Goal: Information Seeking & Learning: Learn about a topic

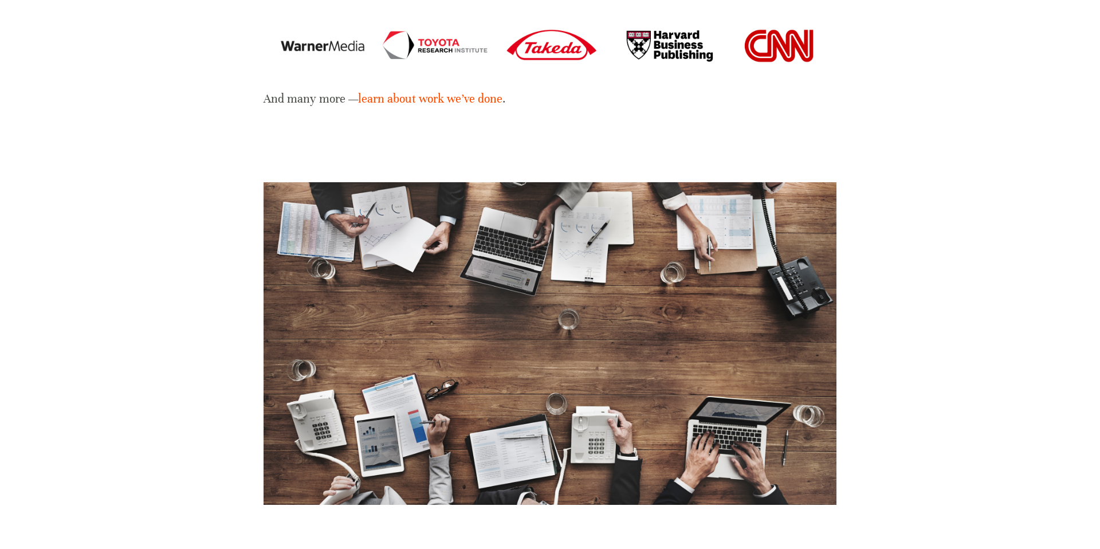
scroll to position [1933, 0]
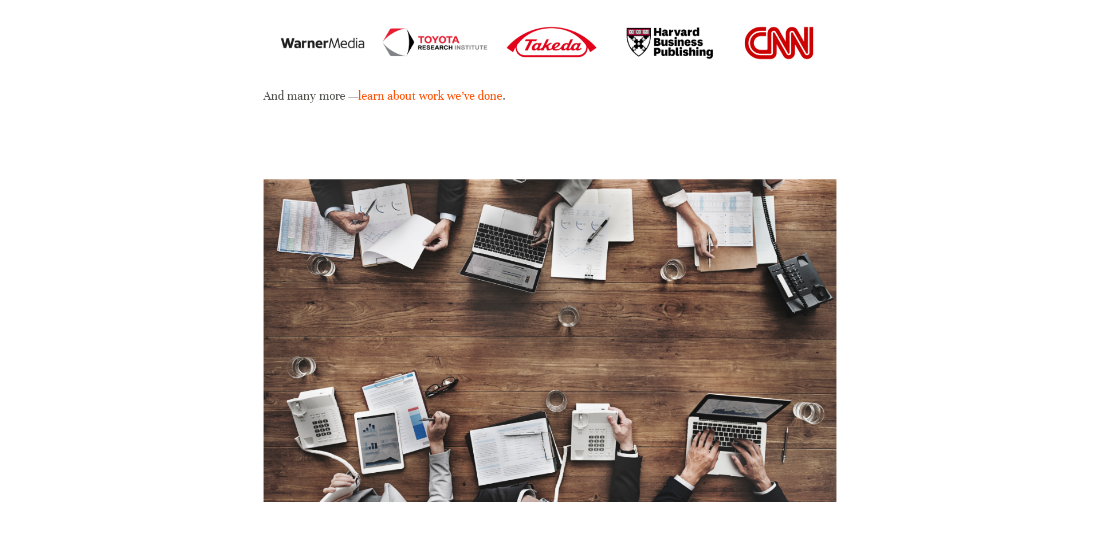
click at [449, 301] on img at bounding box center [550, 340] width 573 height 323
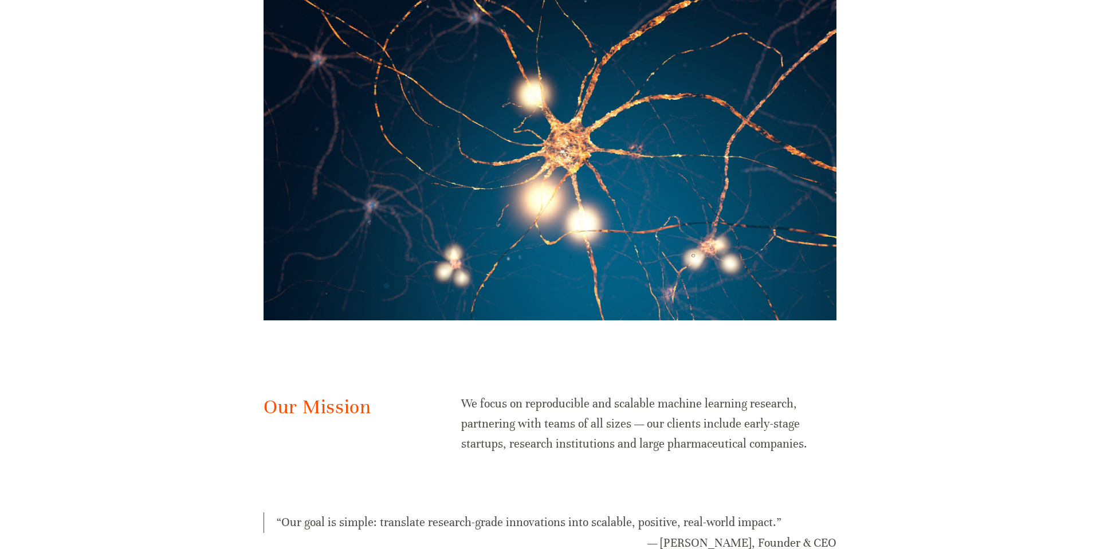
scroll to position [0, 0]
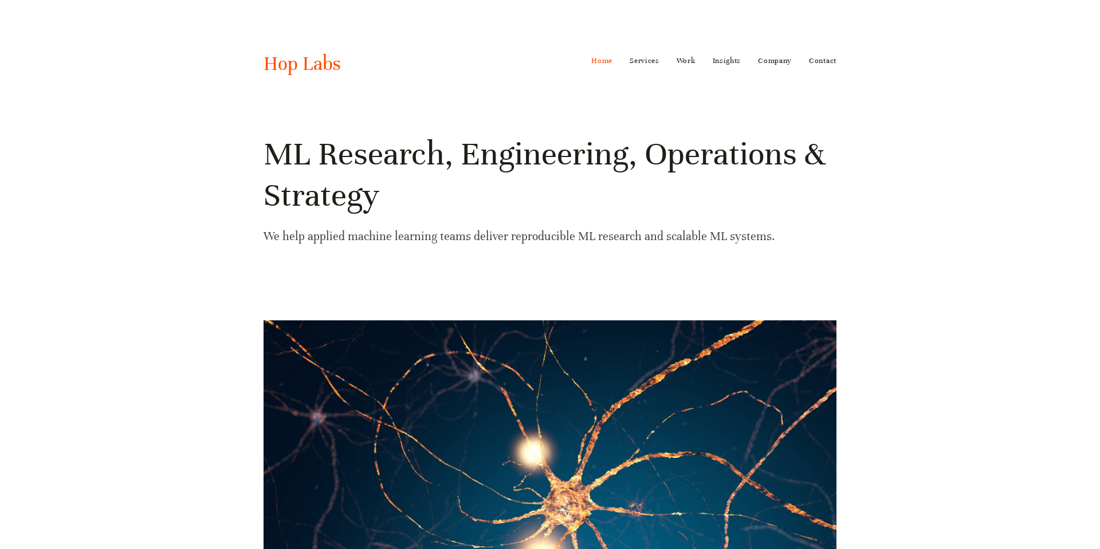
click at [608, 62] on link "Home" at bounding box center [601, 61] width 21 height 18
click at [637, 62] on link "Services" at bounding box center [645, 61] width 30 height 18
click at [647, 85] on link "ML/AI Research" at bounding box center [662, 82] width 82 height 17
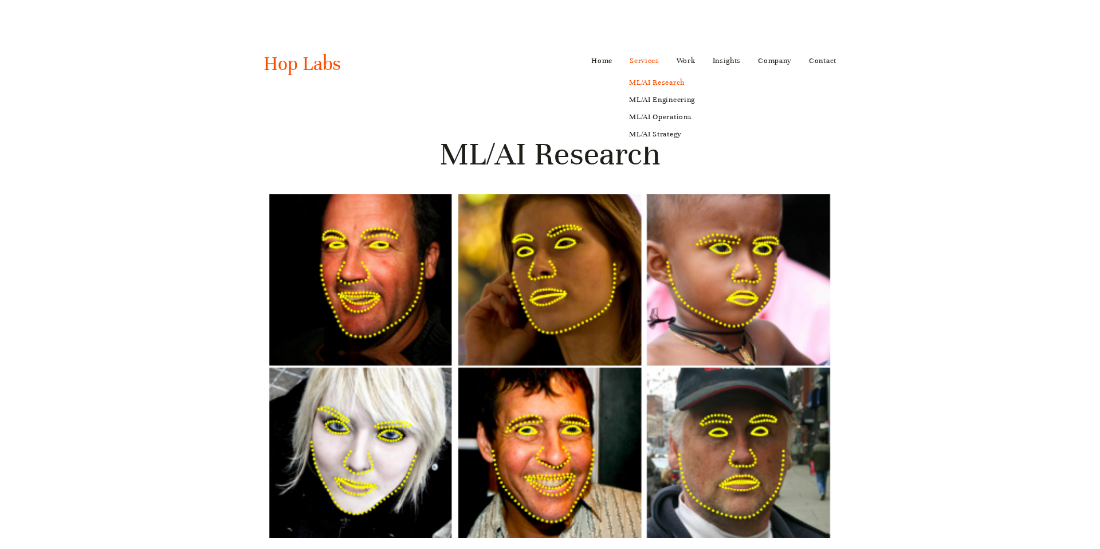
click at [643, 65] on link "Services" at bounding box center [645, 61] width 30 height 18
click at [642, 103] on link "ML/AI Engineering" at bounding box center [662, 99] width 82 height 17
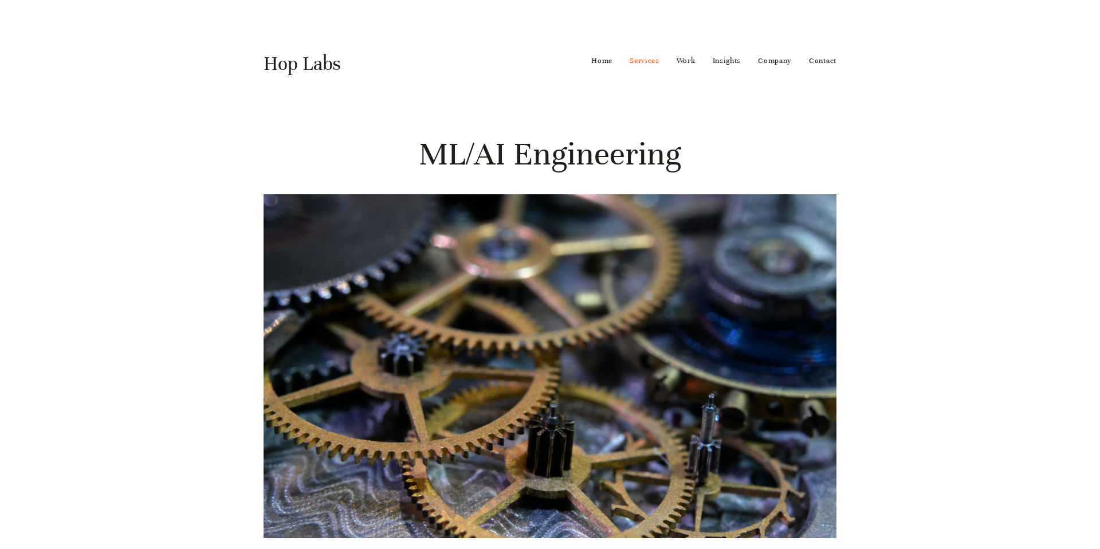
click at [290, 68] on link "Hop Labs" at bounding box center [302, 64] width 77 height 24
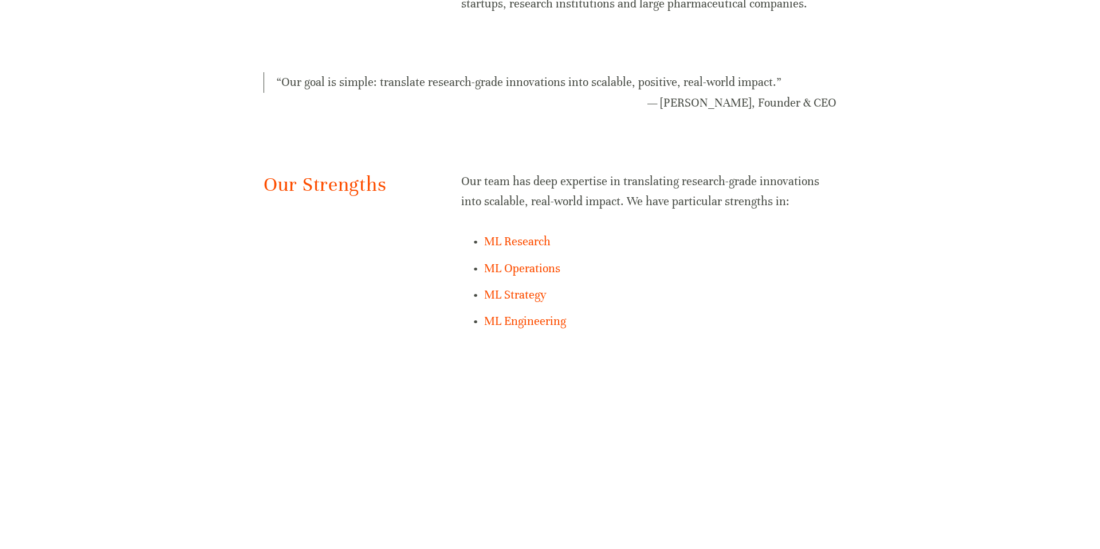
scroll to position [819, 0]
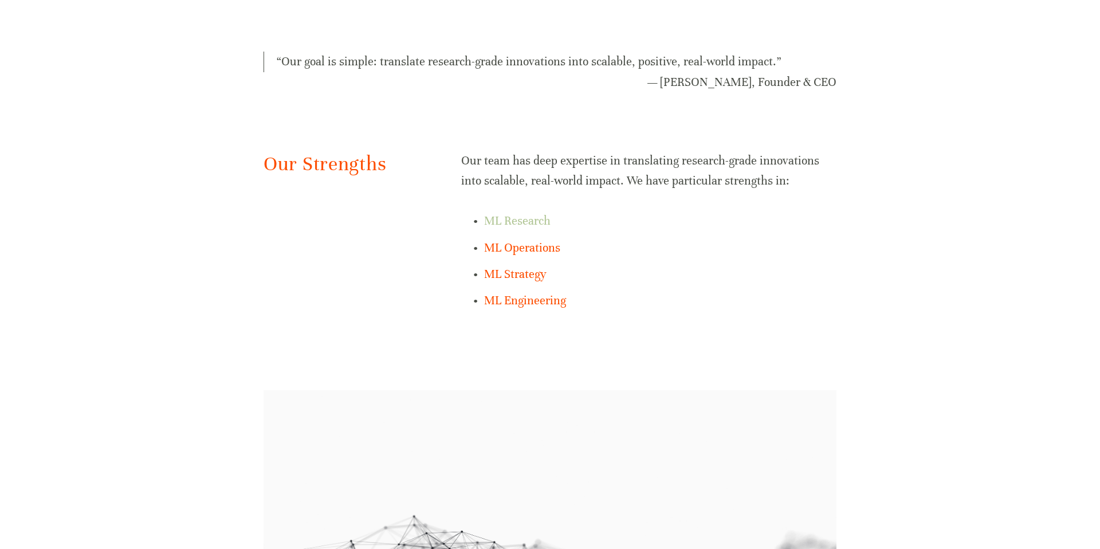
click at [518, 220] on link "ML Research" at bounding box center [517, 221] width 66 height 14
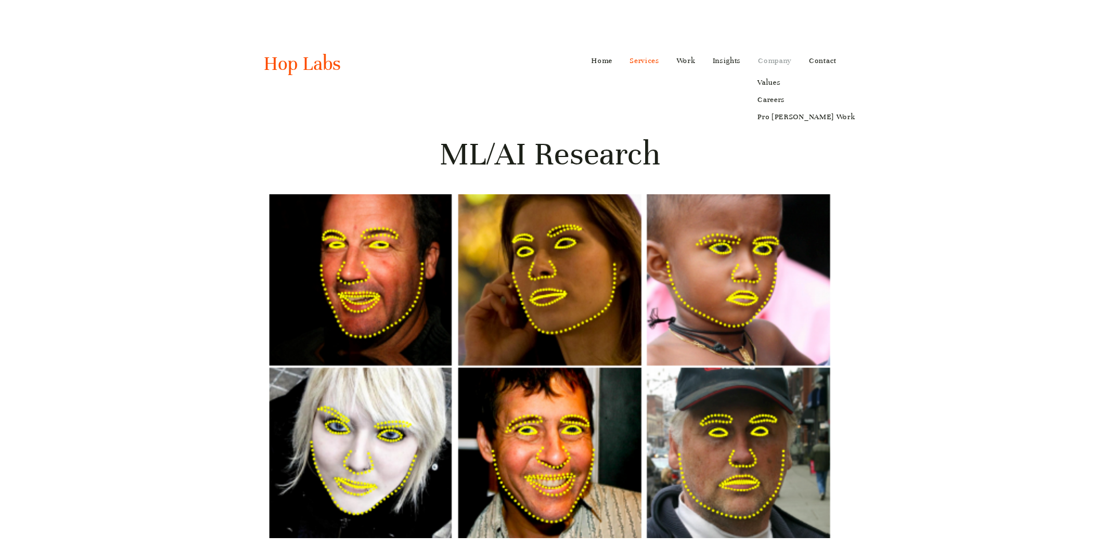
click at [787, 62] on link "Company" at bounding box center [775, 61] width 34 height 18
click at [788, 58] on link "Company" at bounding box center [775, 61] width 34 height 18
click at [820, 57] on link "Contact" at bounding box center [823, 61] width 28 height 18
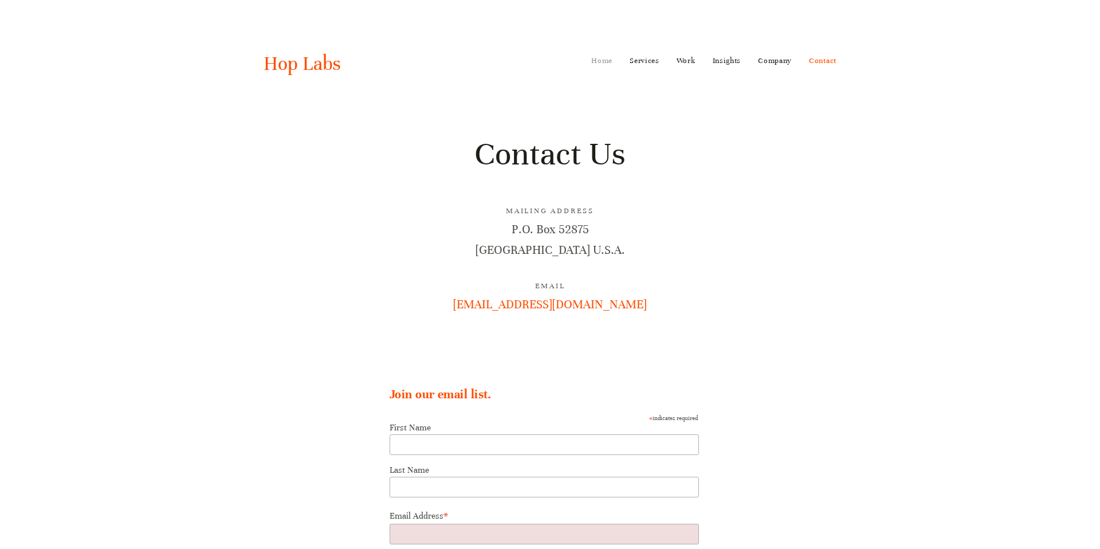
click at [605, 66] on link "Home" at bounding box center [601, 61] width 21 height 18
